Goal: Check status: Check status

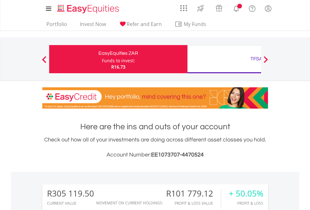
scroll to position [60, 98]
click at [102, 59] on div "Funds to invest:" at bounding box center [118, 61] width 33 height 6
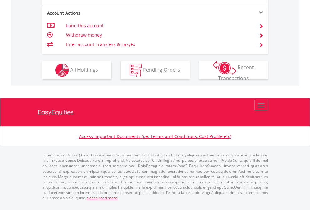
scroll to position [601, 0]
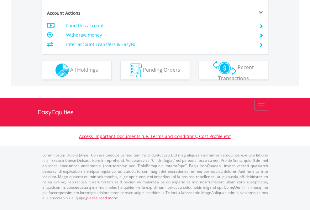
scroll to position [588, 0]
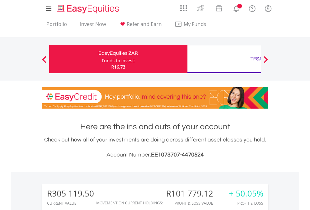
scroll to position [60, 98]
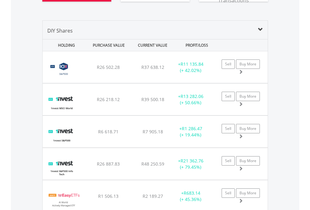
scroll to position [710, 0]
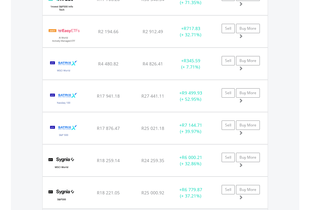
scroll to position [45, 0]
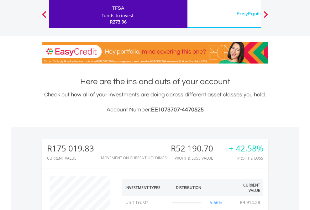
click at [224, 14] on div "EasyEquities USD" at bounding box center [256, 13] width 131 height 9
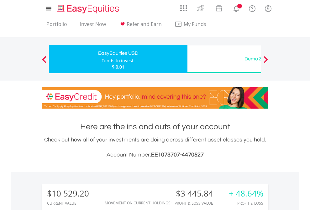
scroll to position [60, 98]
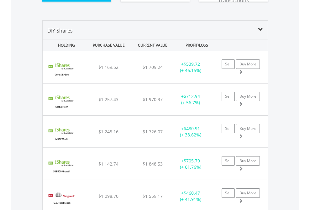
scroll to position [697, 0]
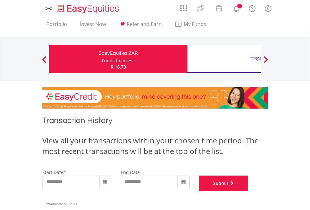
click at [249, 192] on button "Submit" at bounding box center [224, 184] width 50 height 16
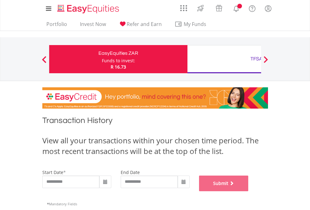
scroll to position [254, 0]
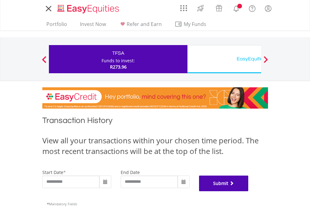
click at [249, 192] on button "Submit" at bounding box center [224, 184] width 50 height 16
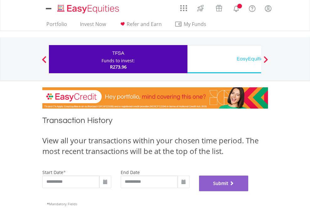
scroll to position [254, 0]
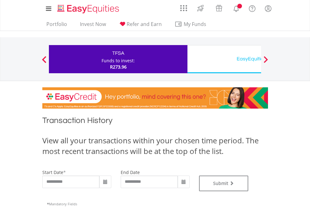
click at [224, 59] on div "EasyEquities USD" at bounding box center [256, 59] width 131 height 9
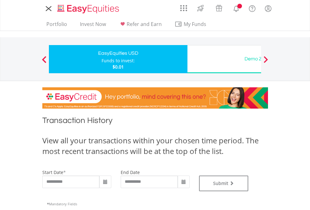
type input "**********"
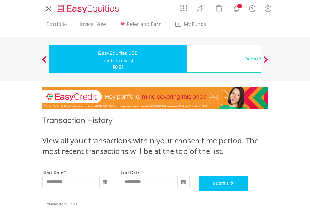
click at [249, 192] on button "Submit" at bounding box center [224, 184] width 50 height 16
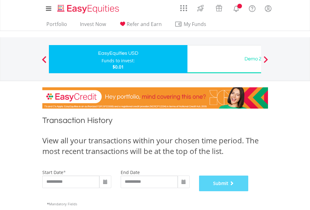
scroll to position [254, 0]
